Goal: Information Seeking & Learning: Compare options

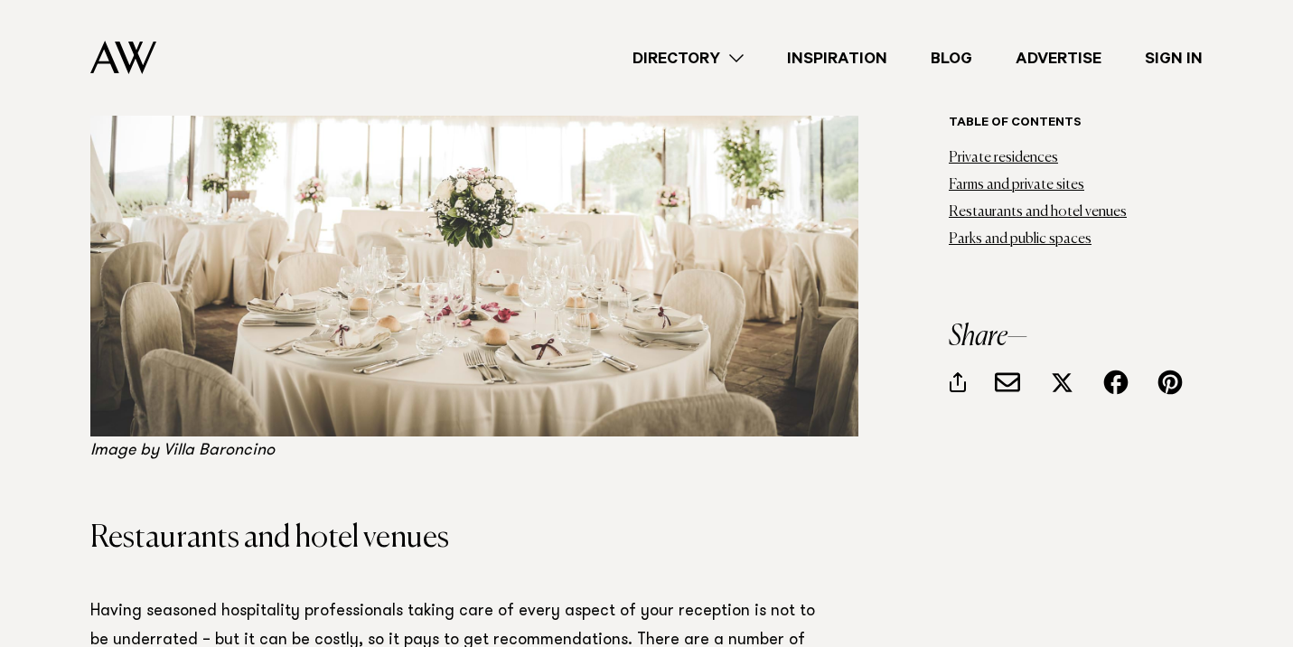
scroll to position [3775, 0]
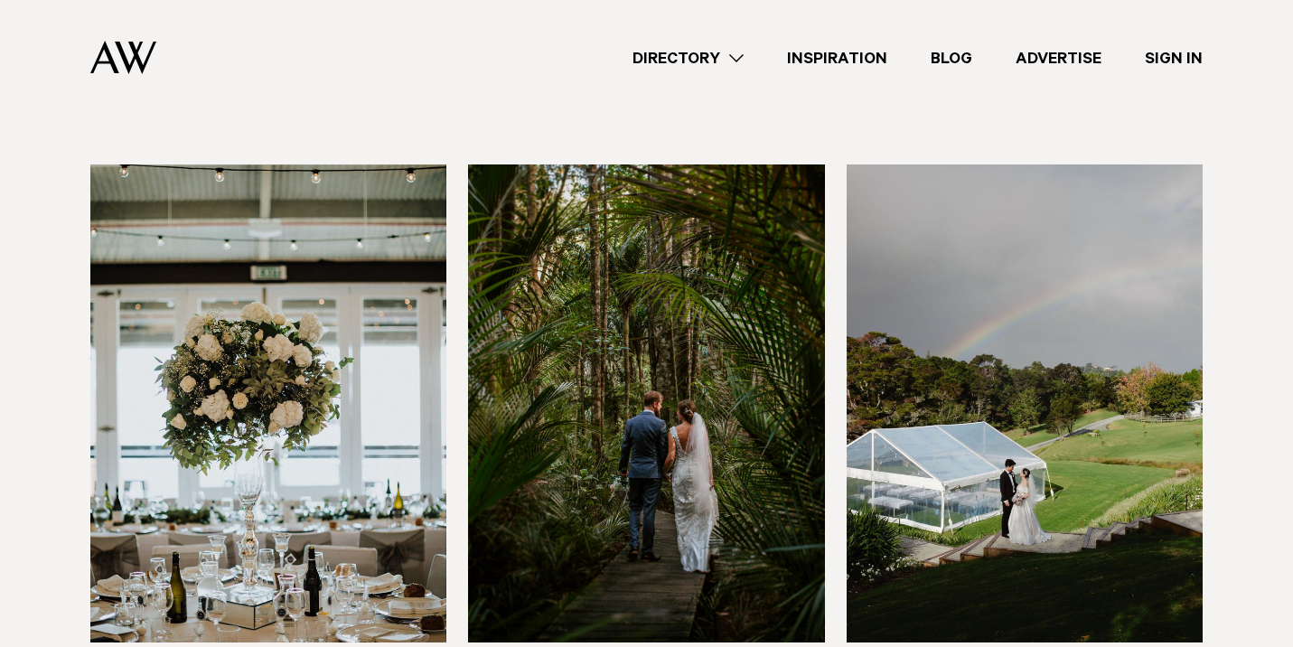
scroll to position [7587, 0]
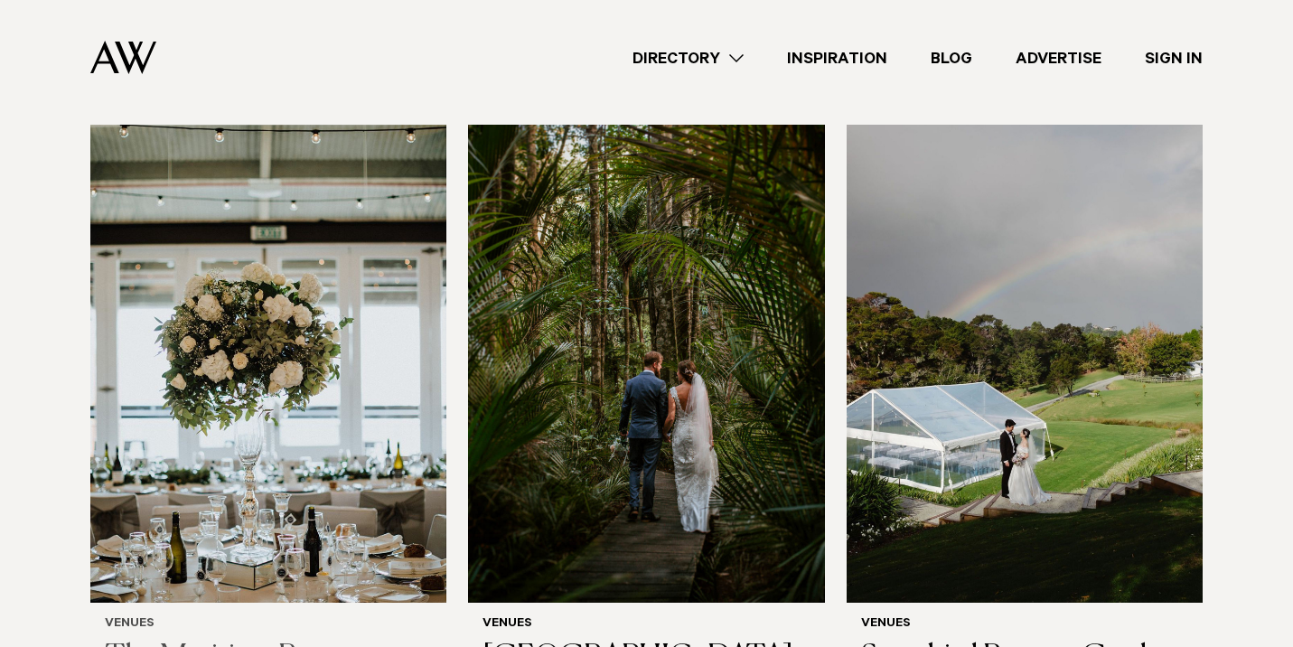
click at [334, 388] on img at bounding box center [268, 364] width 356 height 478
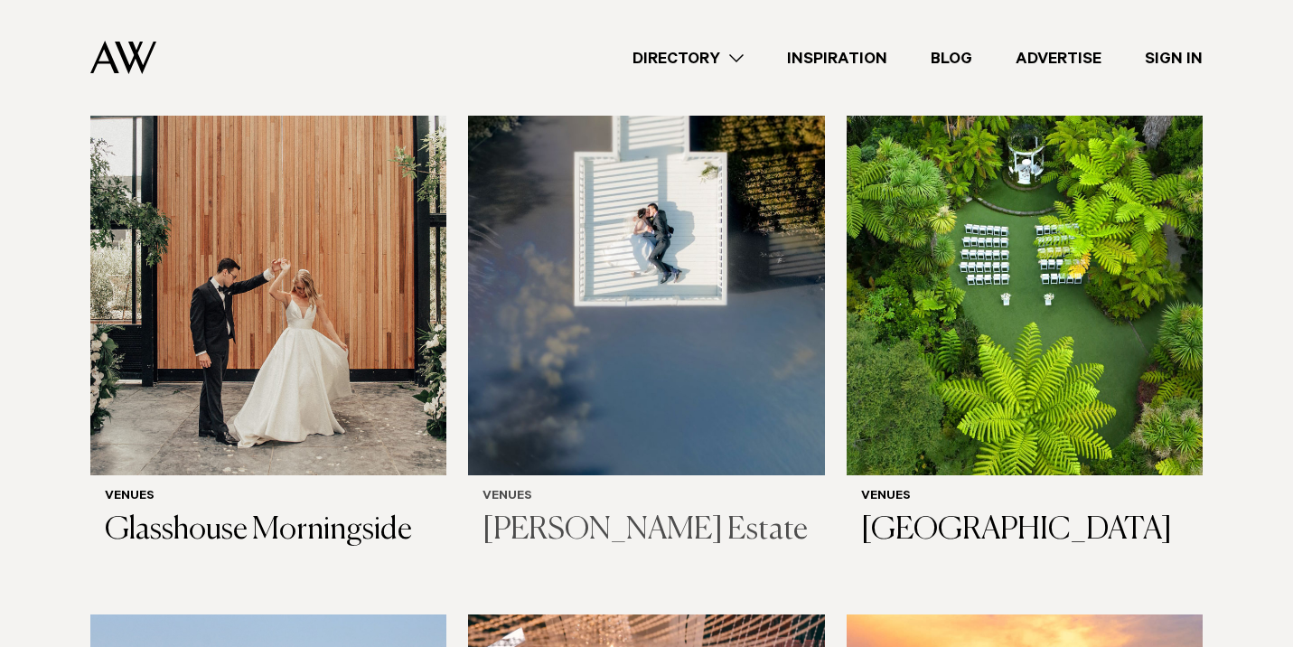
scroll to position [654, 0]
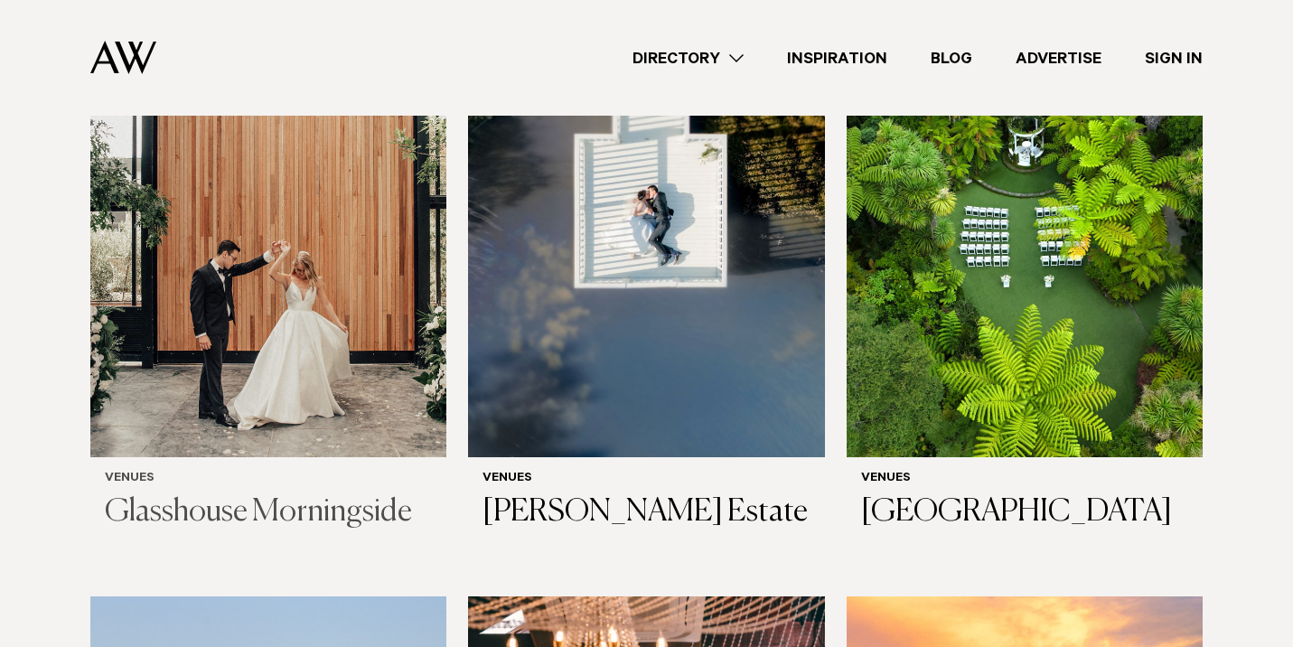
click at [380, 347] on img at bounding box center [268, 218] width 356 height 478
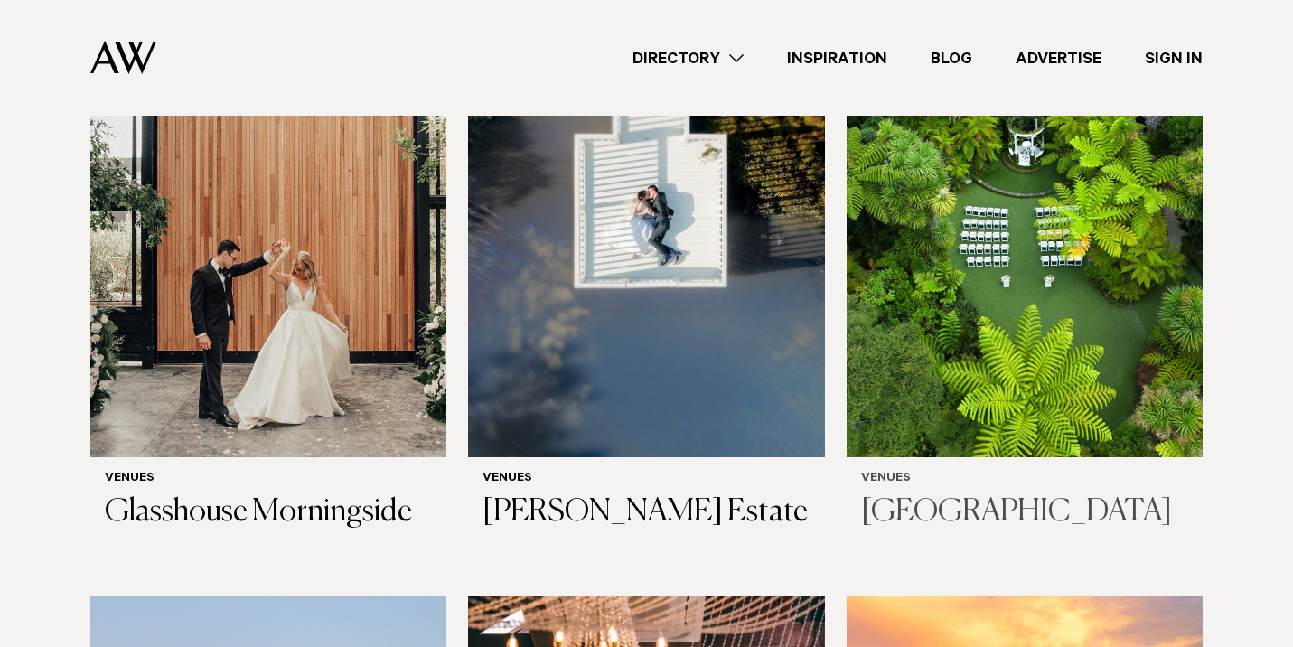
click at [987, 319] on img at bounding box center [1025, 218] width 356 height 478
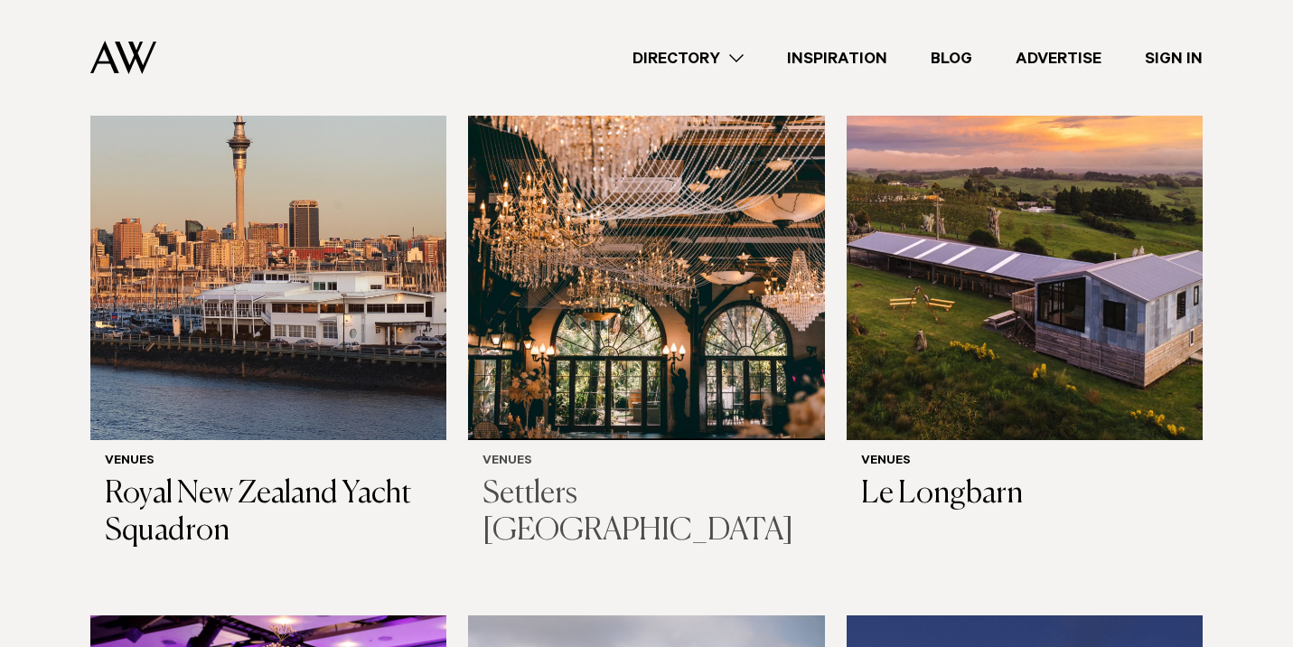
scroll to position [1312, 0]
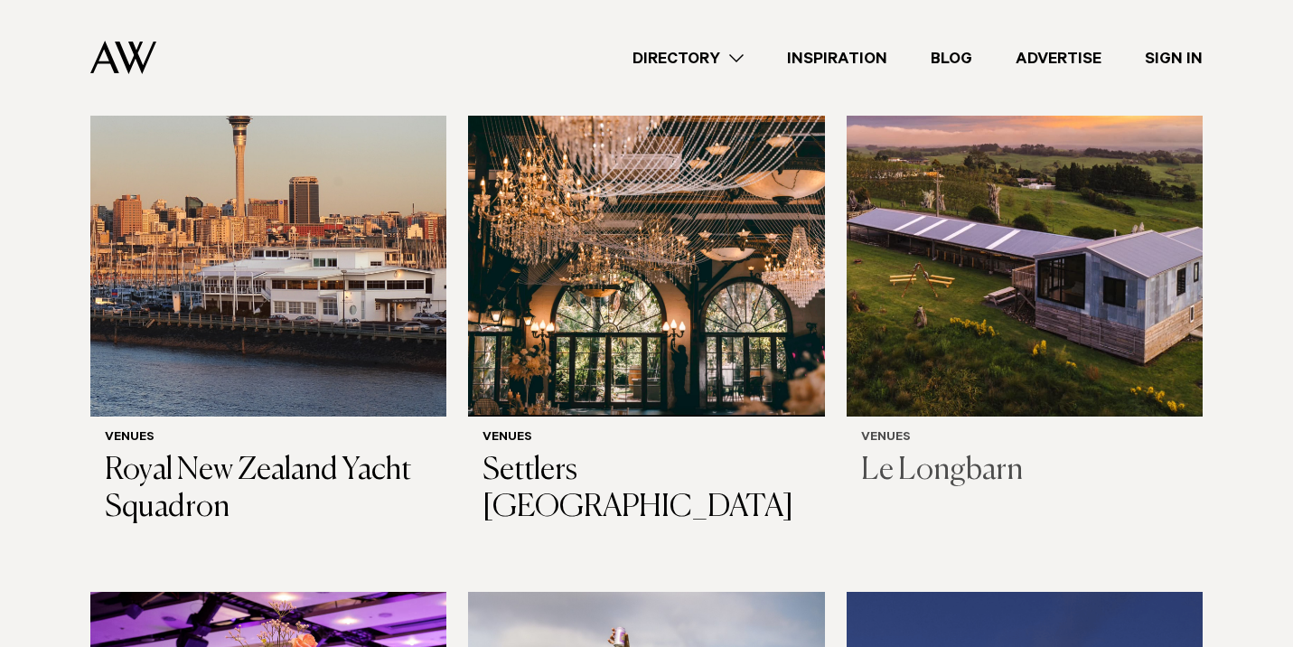
click at [899, 339] on img at bounding box center [1025, 178] width 356 height 478
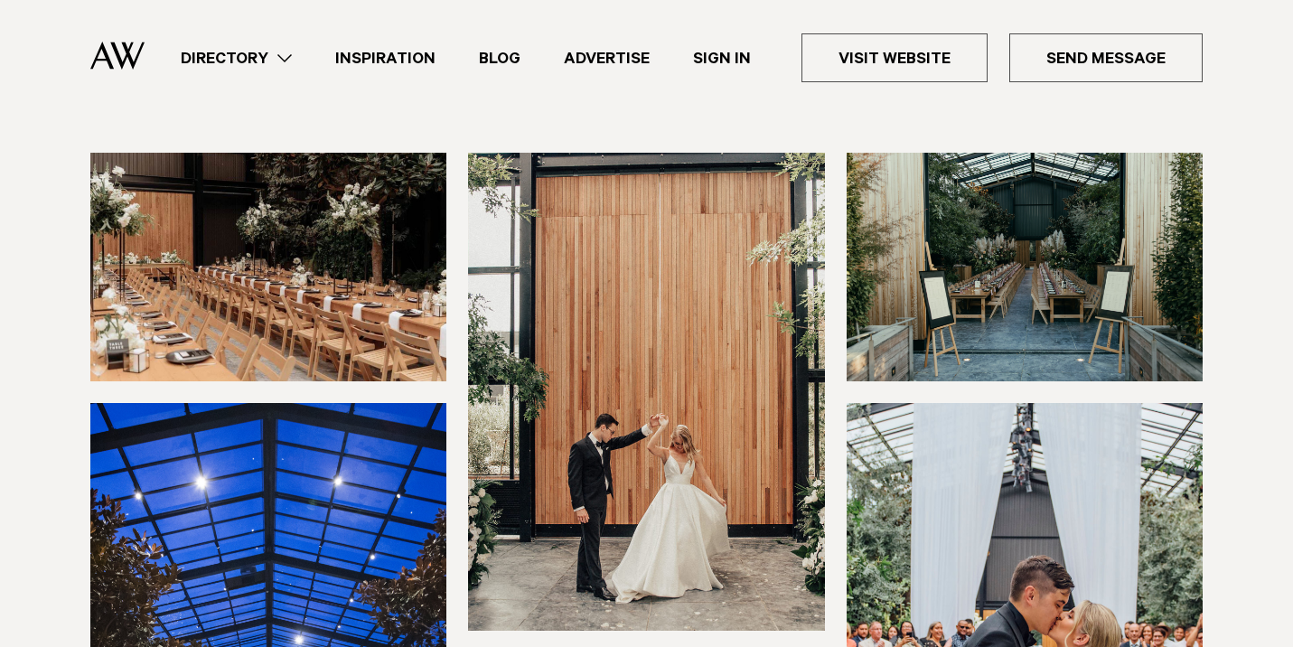
scroll to position [173, 0]
click at [1009, 290] on img at bounding box center [1025, 267] width 356 height 229
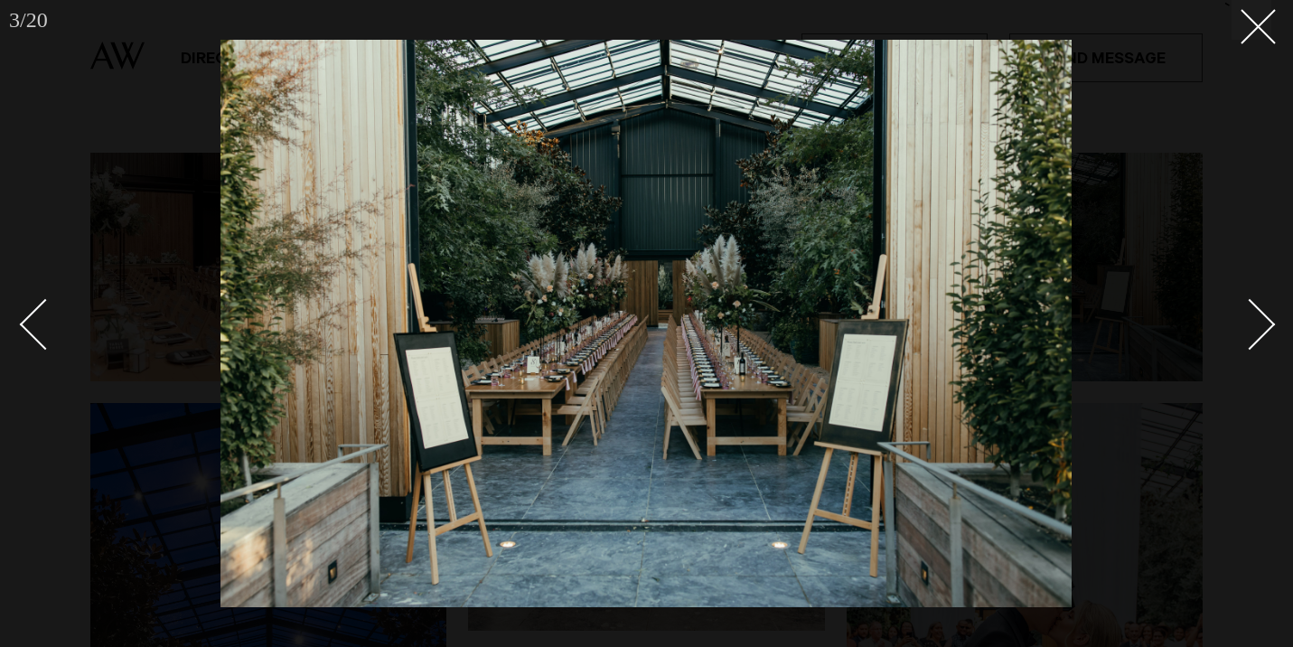
click at [1245, 315] on div "Next slide" at bounding box center [1249, 324] width 51 height 51
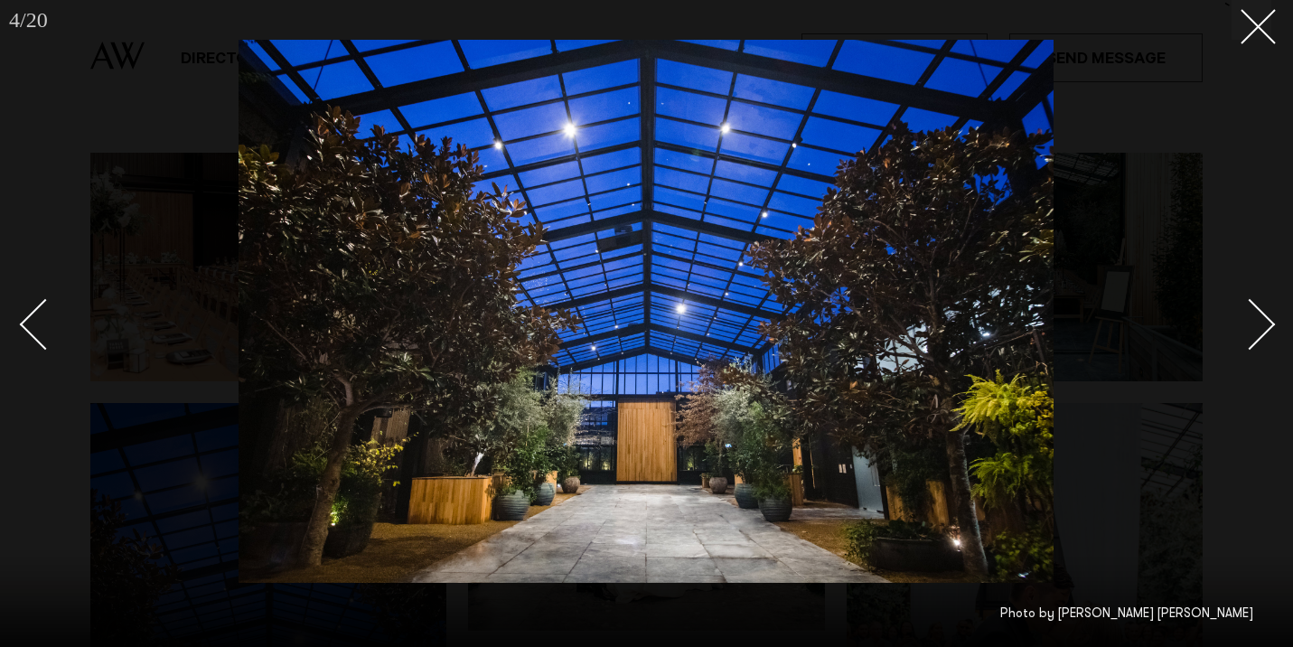
click at [1245, 315] on div "Next slide" at bounding box center [1249, 324] width 51 height 51
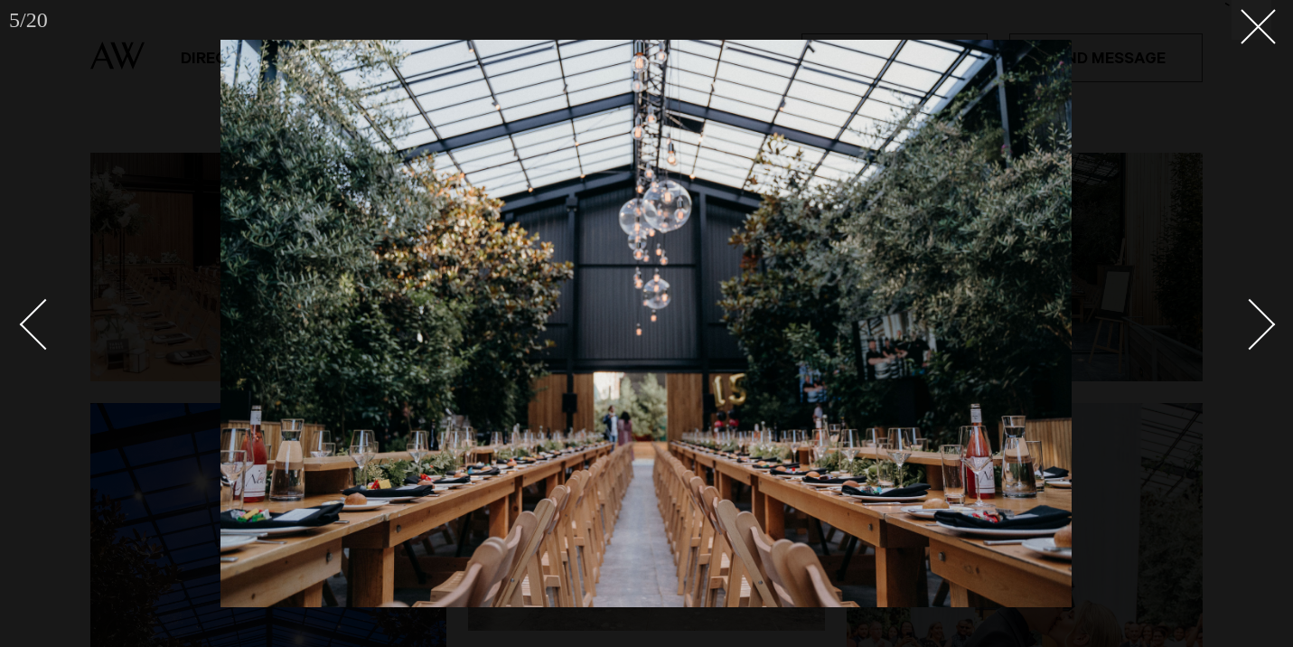
click at [1245, 315] on div "Next slide" at bounding box center [1249, 324] width 51 height 51
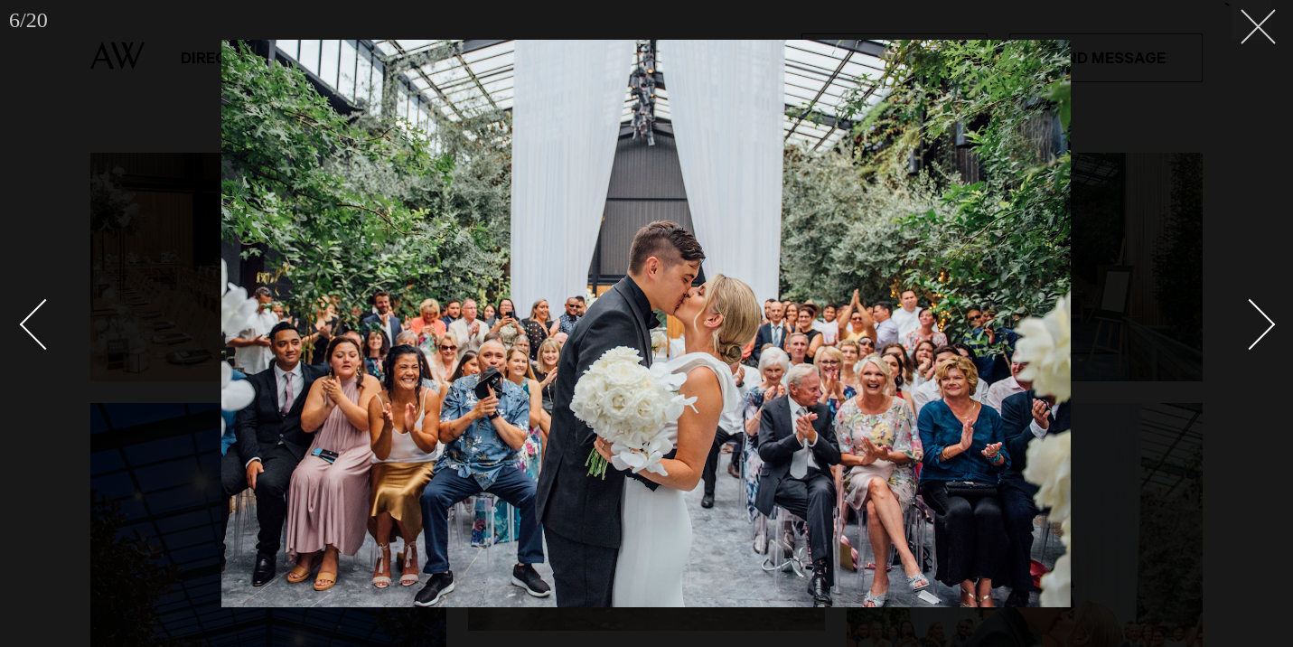
click at [1258, 33] on button at bounding box center [1251, 20] width 40 height 40
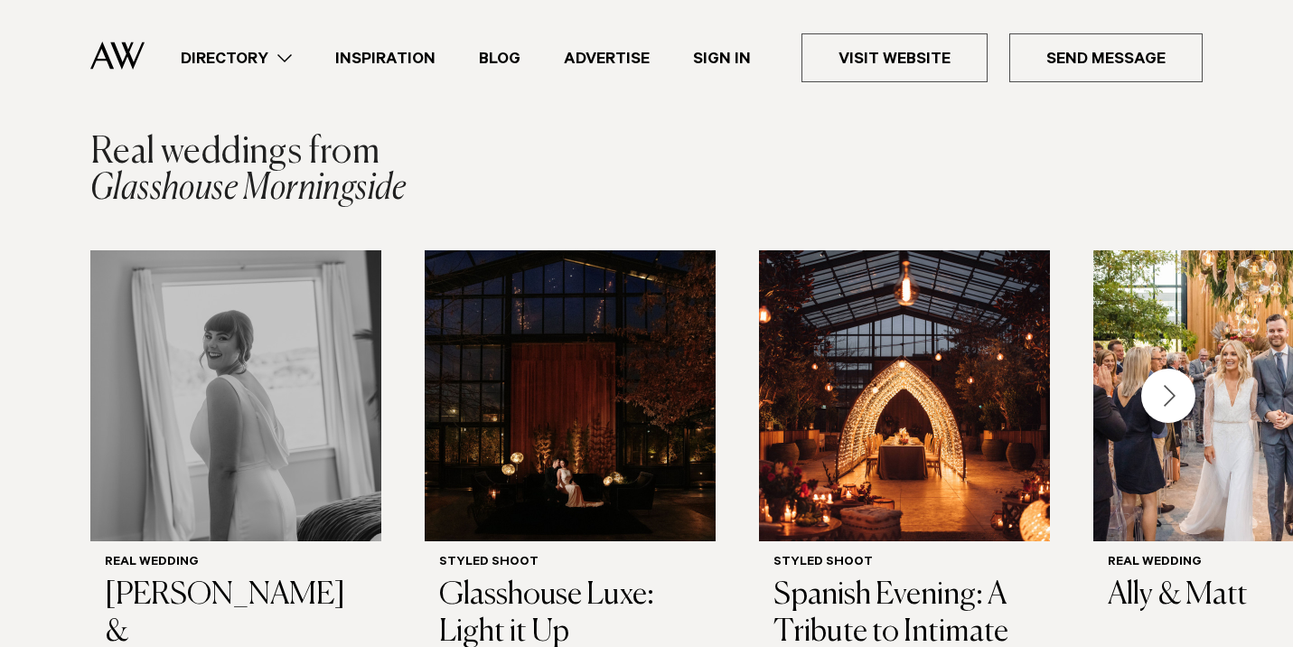
scroll to position [2667, 0]
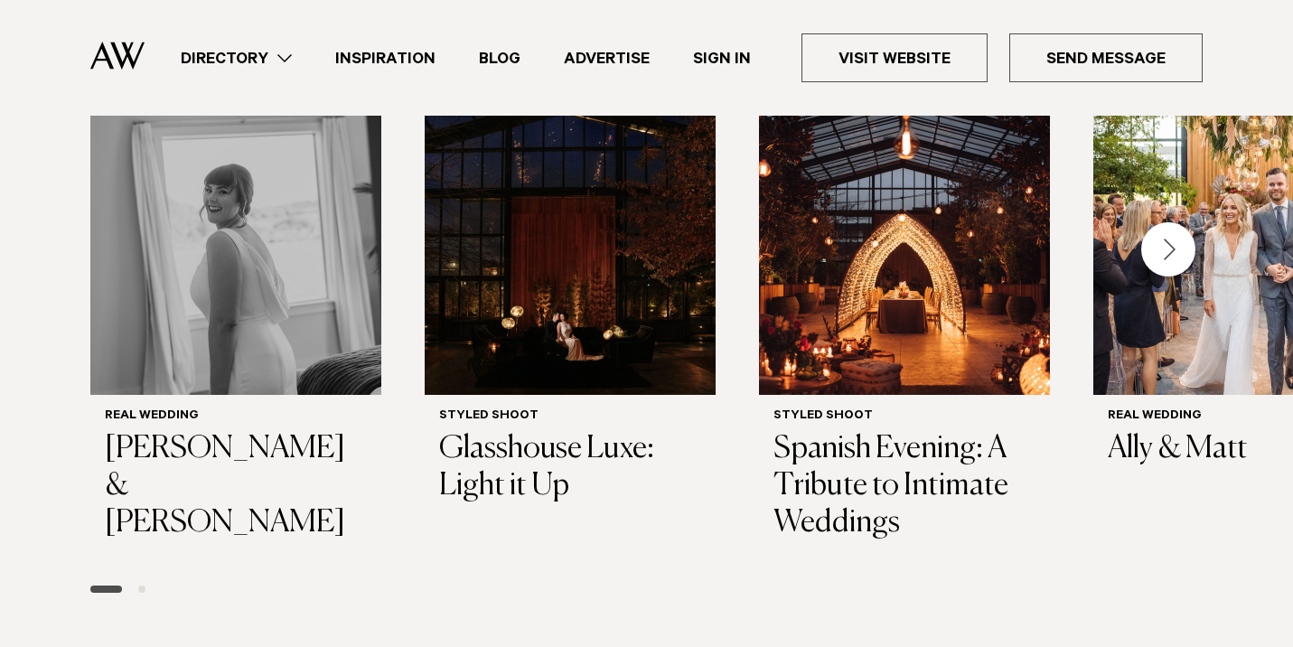
click at [1175, 222] on div "Next slide" at bounding box center [1168, 249] width 54 height 54
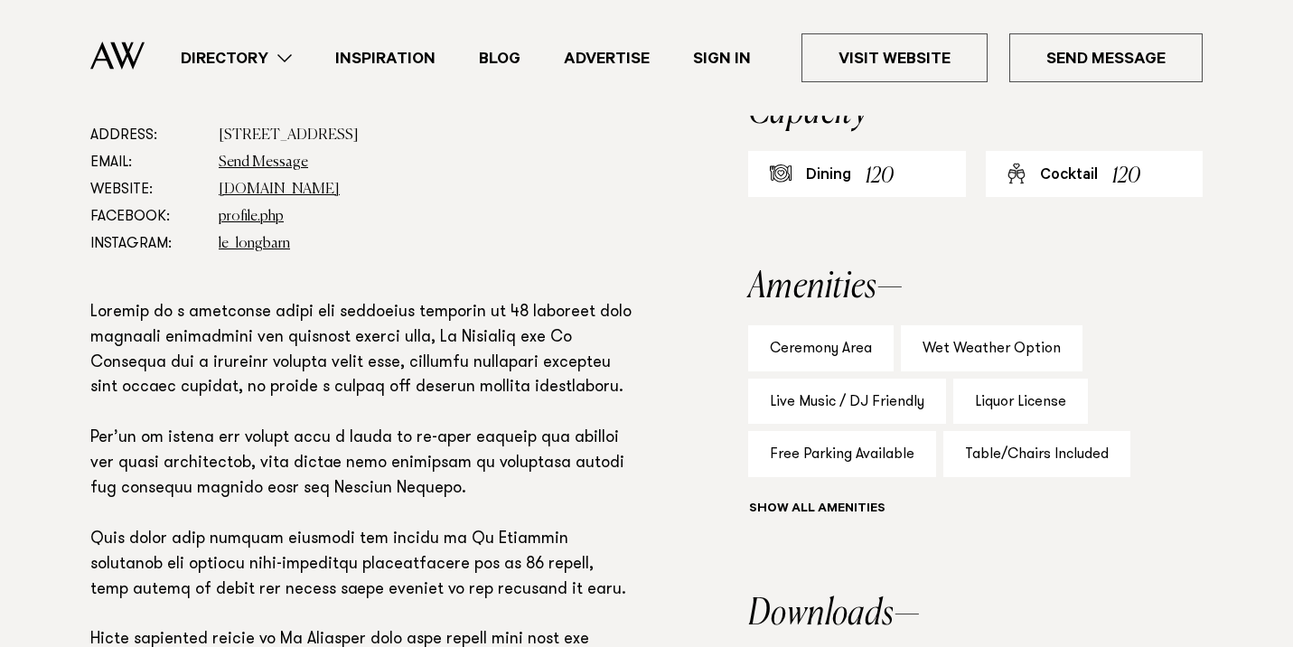
scroll to position [1040, 0]
